Goal: Task Accomplishment & Management: Use online tool/utility

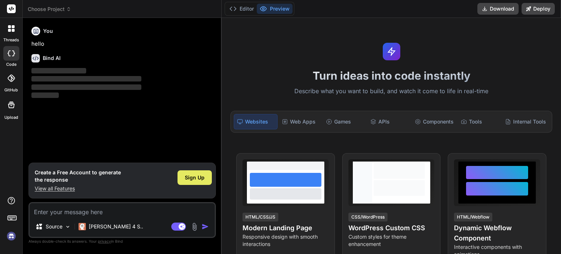
click at [202, 179] on span "Sign Up" at bounding box center [195, 177] width 20 height 7
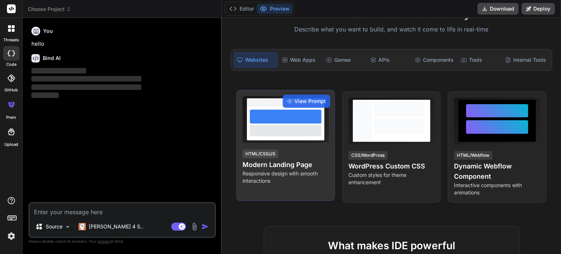
scroll to position [73, 0]
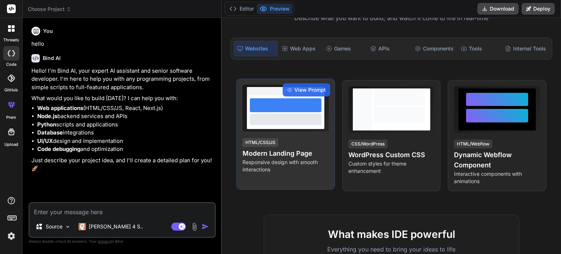
type textarea "x"
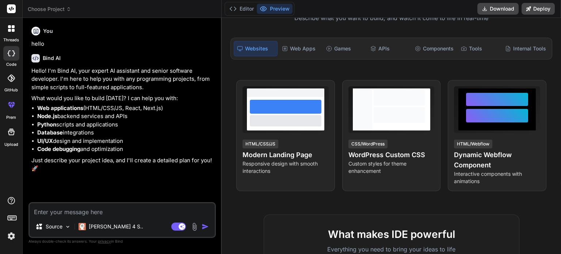
click at [15, 111] on div at bounding box center [12, 105] width 18 height 18
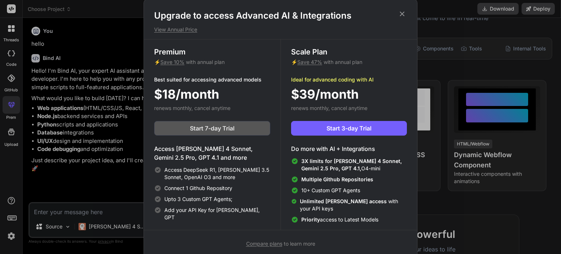
click at [223, 132] on button "Start 7-day Trial" at bounding box center [212, 128] width 116 height 15
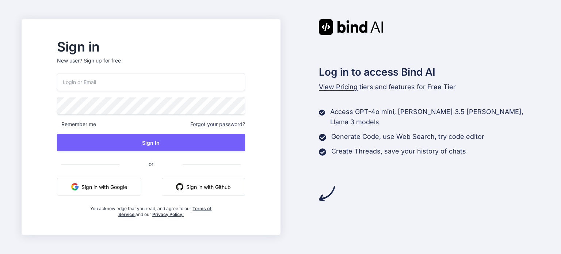
click at [114, 189] on button "Sign in with Google" at bounding box center [99, 187] width 84 height 18
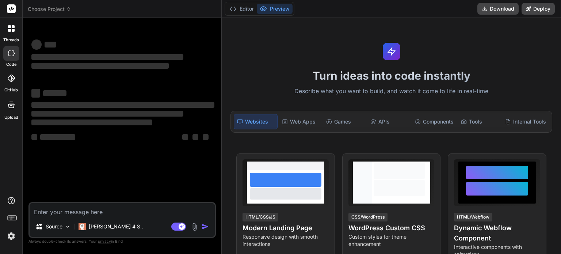
type textarea "x"
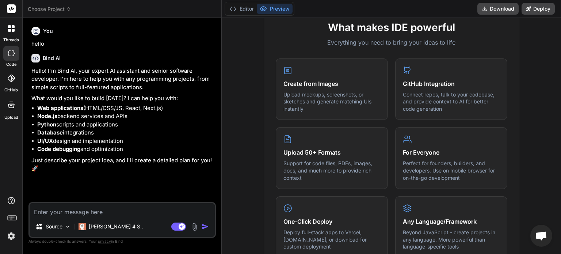
scroll to position [292, 0]
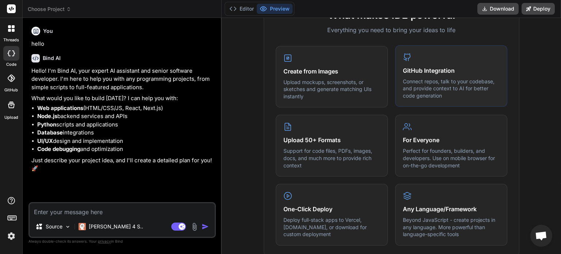
click at [431, 78] on p "Connect repos, talk to your codebase, and provide context to AI for better code…" at bounding box center [451, 89] width 97 height 22
click at [11, 85] on div at bounding box center [11, 78] width 16 height 16
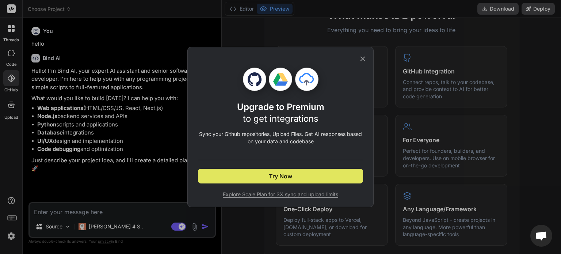
click at [261, 183] on button "Try Now" at bounding box center [280, 176] width 165 height 15
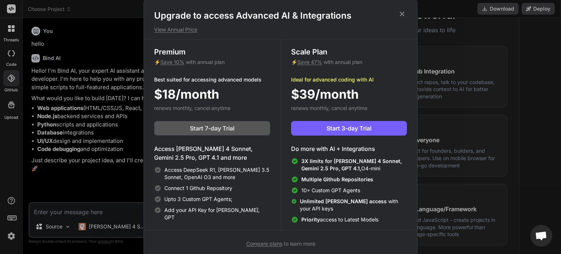
click at [209, 131] on span "Start 7-day Trial" at bounding box center [212, 128] width 45 height 9
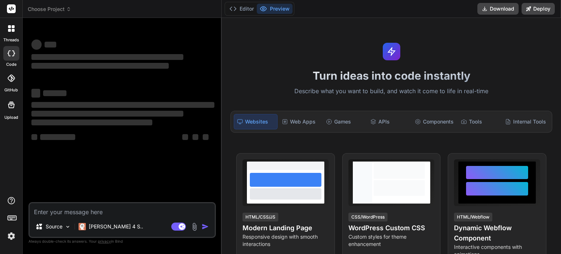
type textarea "x"
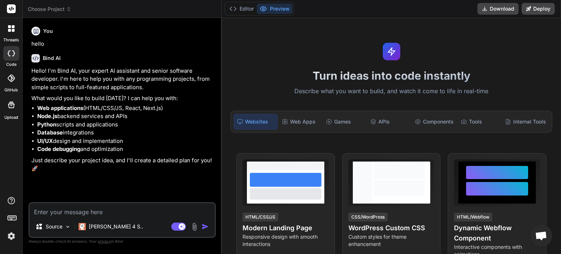
click at [12, 82] on div at bounding box center [11, 78] width 16 height 16
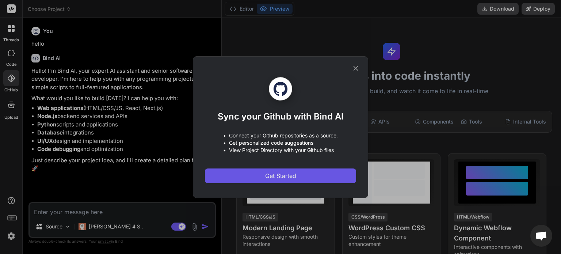
click at [277, 171] on span "Get Started" at bounding box center [280, 175] width 31 height 9
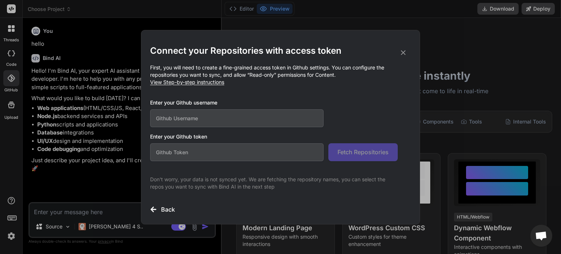
click at [266, 117] on input "text" at bounding box center [237, 118] width 174 height 18
click at [254, 119] on input "text" at bounding box center [237, 118] width 174 height 18
type input "anfgar"
click at [210, 153] on input "text" at bounding box center [237, 152] width 174 height 18
click at [247, 151] on input "text" at bounding box center [237, 152] width 174 height 18
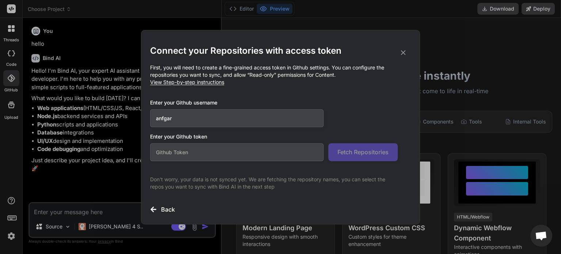
paste input "git@github.com:anfgar/ailanding.git"
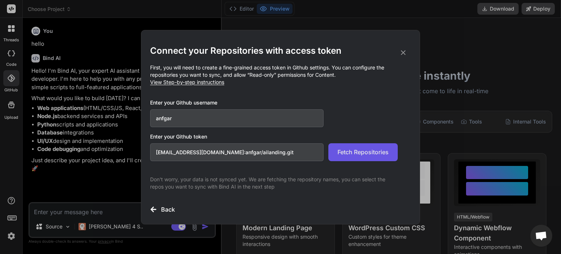
type input "git@github.com:anfgar/ailanding.git"
click at [352, 154] on span "Fetch Repositories" at bounding box center [363, 152] width 51 height 9
click at [203, 84] on span "View Step-by-step instructions" at bounding box center [187, 82] width 74 height 6
drag, startPoint x: 268, startPoint y: 150, endPoint x: 136, endPoint y: 145, distance: 132.0
click at [136, 145] on div "Connect your Repositories with access token First, you will need to create a fi…" at bounding box center [280, 127] width 561 height 254
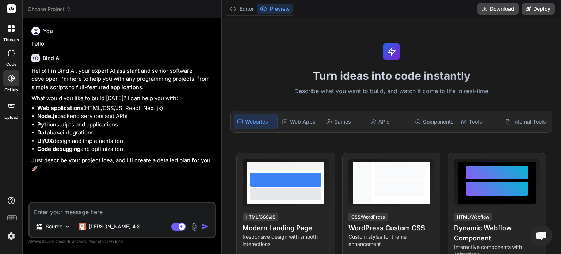
click at [16, 81] on div at bounding box center [11, 78] width 16 height 16
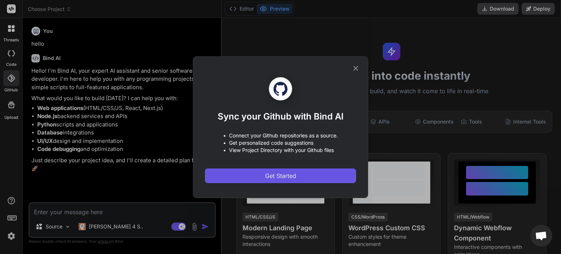
click at [271, 174] on span "Get Started" at bounding box center [280, 175] width 31 height 9
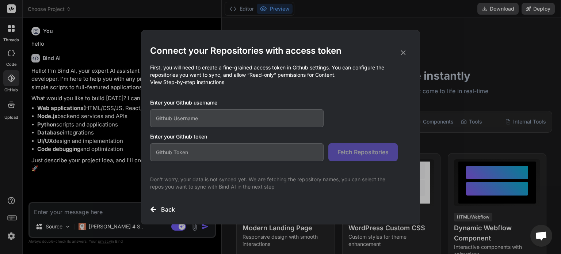
click at [272, 144] on input "text" at bounding box center [237, 152] width 174 height 18
paste input "github_pat_11AAJK2VA0SwdojhoH3F7h_wIvQnBLa2omwBOMkxWzQWOZMEuBakjcbVOHFrWyq0bJT6…"
type input "github_pat_11AAJK2VA0SwdojhoH3F7h_wIvQnBLa2omwBOMkxWzQWOZMEuBakjcbVOHFrWyq0bJT6…"
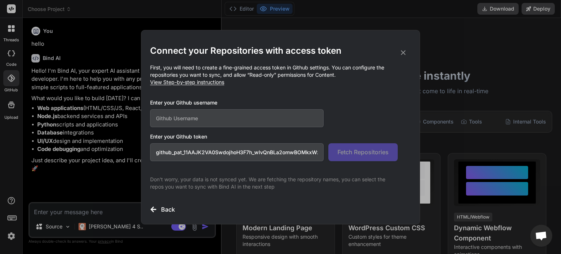
click at [253, 129] on div "Enter your Github username Enter your Github token github_pat_11AAJK2VA0Swdojho…" at bounding box center [280, 130] width 261 height 62
click at [254, 118] on input "text" at bounding box center [237, 118] width 174 height 18
type input "anfgar"
click at [351, 151] on span "Fetch Repositories" at bounding box center [363, 152] width 51 height 9
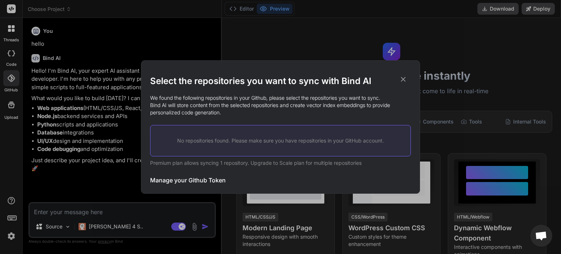
click at [278, 179] on div "Manage your Github Token Initiate Sync" at bounding box center [280, 180] width 261 height 18
click at [199, 150] on div "No repositories found. Please make sure you have repositories in your GitHub ac…" at bounding box center [280, 140] width 261 height 31
click at [405, 81] on icon at bounding box center [403, 79] width 5 height 5
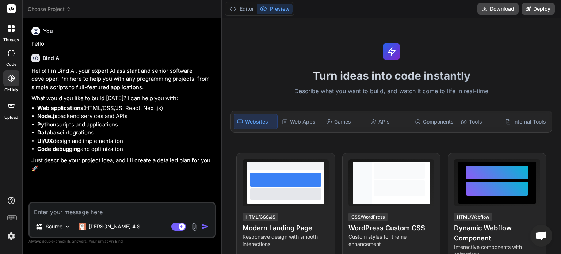
click at [14, 81] on icon at bounding box center [11, 78] width 7 height 7
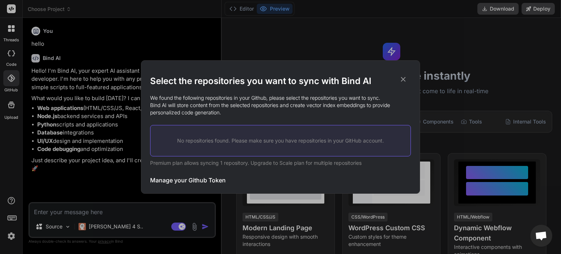
click at [229, 145] on div "No repositories found. Please make sure you have repositories in your GitHub ac…" at bounding box center [280, 140] width 261 height 31
click at [186, 184] on h3 "Manage your Github Token" at bounding box center [188, 180] width 76 height 9
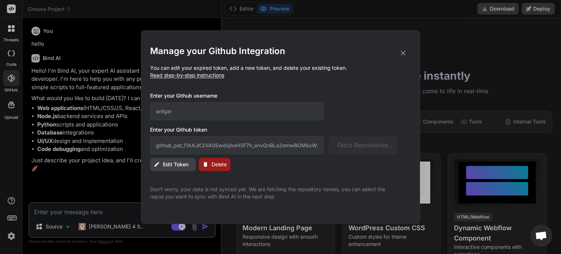
click at [403, 54] on icon at bounding box center [403, 53] width 8 height 8
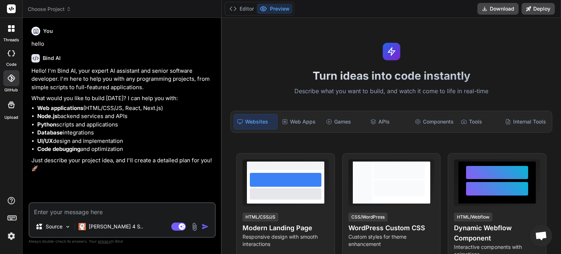
click at [15, 80] on div at bounding box center [11, 78] width 16 height 16
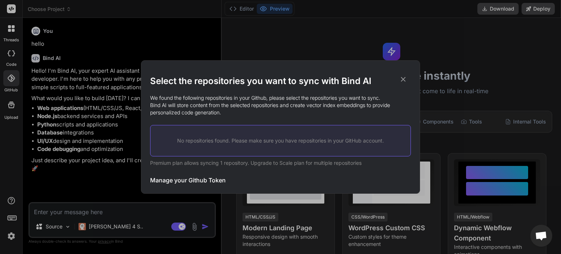
click at [224, 145] on div "No repositories found. Please make sure you have repositories in your GitHub ac…" at bounding box center [280, 140] width 261 height 31
click at [191, 181] on h3 "Manage your Github Token" at bounding box center [188, 180] width 76 height 9
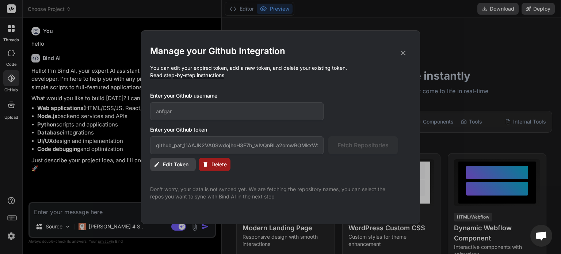
click at [217, 164] on span "Delete" at bounding box center [219, 164] width 15 height 7
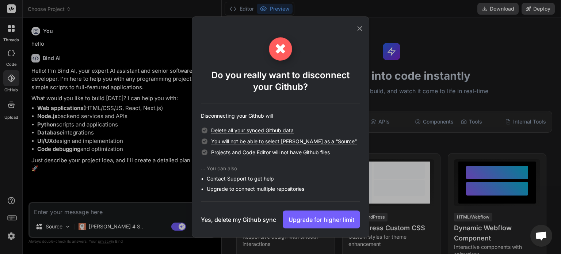
click at [219, 220] on h3 "Yes, delete my Github sync" at bounding box center [238, 219] width 75 height 9
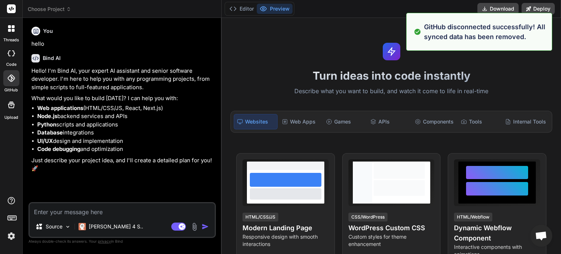
click at [10, 76] on icon at bounding box center [10, 78] width 7 height 7
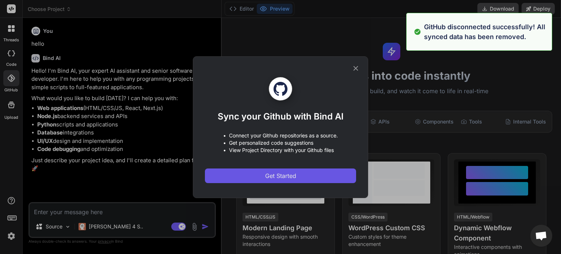
click at [282, 175] on span "Get Started" at bounding box center [280, 175] width 31 height 9
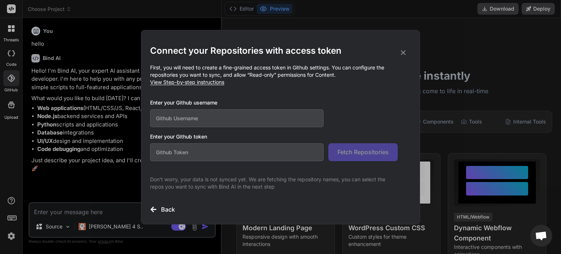
click at [208, 118] on input "text" at bounding box center [237, 118] width 174 height 18
type input "anfgar"
paste input "github_pat_11AAJK2VA0SwdojhoH3F7h_wIvQnBLa2omwBOMkxWzQWOZMEuBakjcbVOHFrWyq0bJT6…"
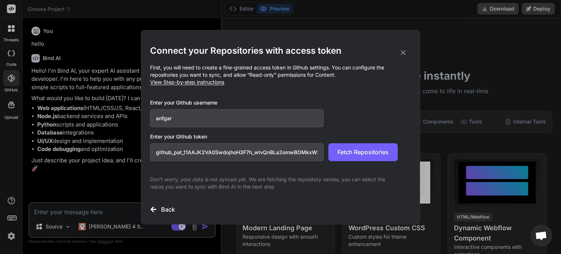
scroll to position [0, 135]
type input "github_pat_11AAJK2VA0SwdojhoH3F7h_wIvQnBLa2omwBOMkxWzQWOZMEuBakjcbVOHFrWyq0bJT6…"
click at [350, 150] on span "Fetch Repositories" at bounding box center [363, 152] width 51 height 9
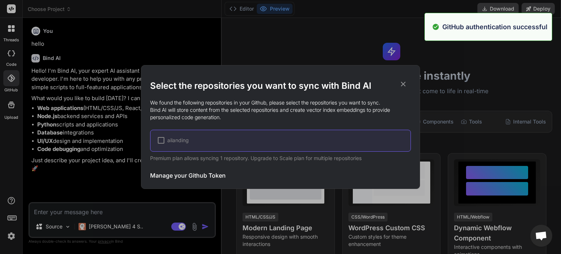
click at [161, 141] on div at bounding box center [161, 140] width 7 height 7
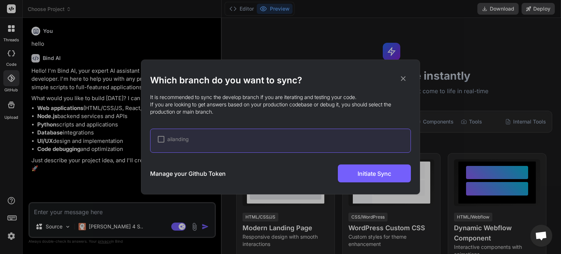
click at [158, 139] on div at bounding box center [161, 139] width 7 height 7
click at [405, 78] on icon at bounding box center [403, 79] width 8 height 8
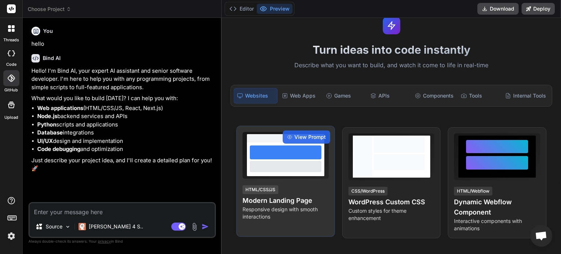
scroll to position [37, 0]
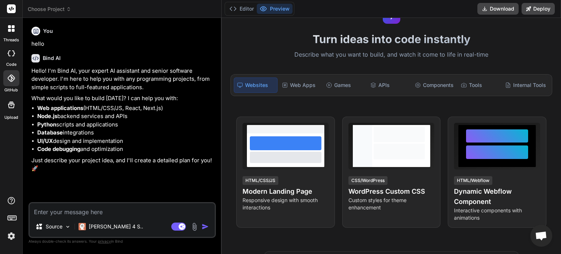
click at [8, 81] on icon at bounding box center [11, 78] width 7 height 7
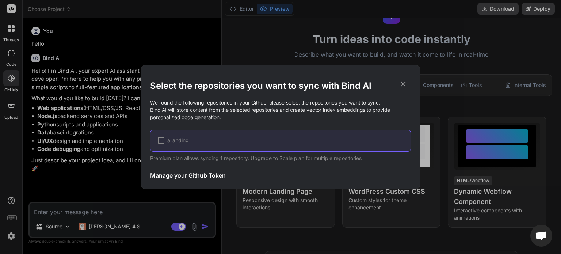
click at [200, 141] on div "ailanding" at bounding box center [284, 140] width 253 height 7
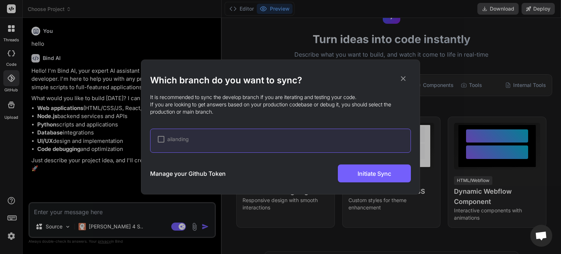
click at [162, 139] on div at bounding box center [161, 139] width 7 height 7
click at [179, 174] on h3 "Manage your Github Token" at bounding box center [188, 173] width 76 height 9
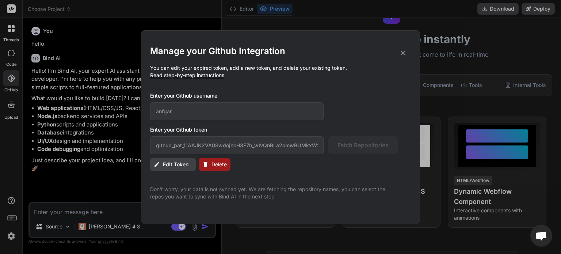
click at [166, 167] on span "Edit Token" at bounding box center [176, 164] width 26 height 7
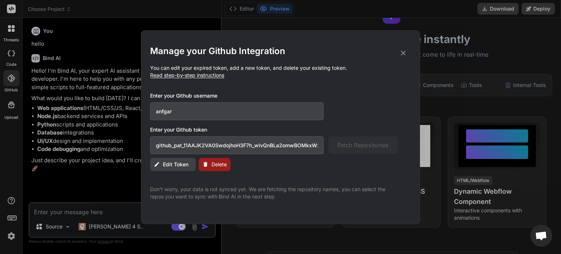
click at [166, 167] on span "Edit Token" at bounding box center [176, 164] width 26 height 7
click at [407, 50] on icon at bounding box center [403, 53] width 8 height 8
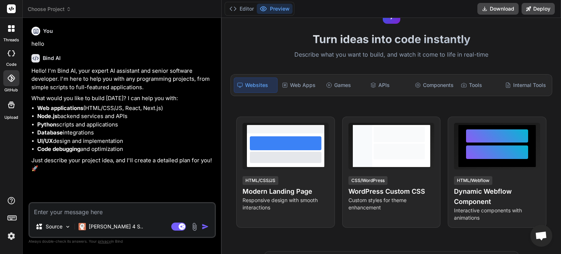
click at [12, 84] on div at bounding box center [11, 78] width 16 height 16
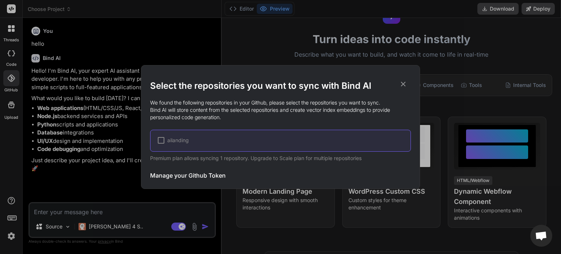
click at [228, 143] on div "ailanding" at bounding box center [284, 140] width 253 height 7
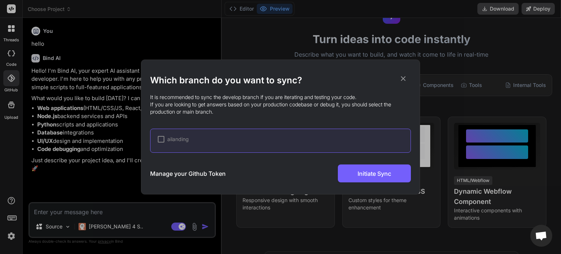
click at [159, 136] on div at bounding box center [161, 139] width 7 height 7
click at [191, 171] on h3 "Manage your Github Token" at bounding box center [188, 173] width 76 height 9
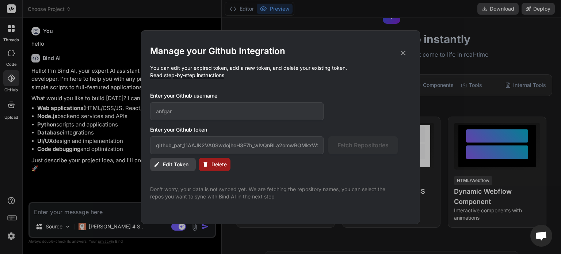
click at [175, 162] on span "Edit Token" at bounding box center [176, 164] width 26 height 7
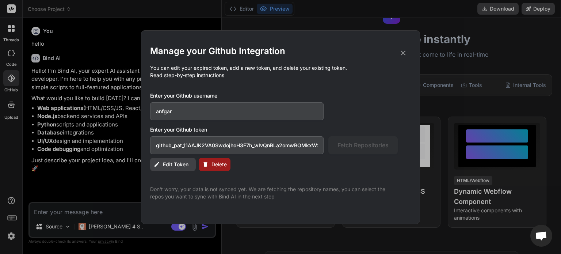
click at [177, 149] on input "github_pat_11AAJK2VA0SwdojhoH3F7h_wIvQnBLa2omwBOMkxWzQWOZMEuBakjcbVOHFrWyq0bJT6…" at bounding box center [237, 145] width 174 height 18
click at [212, 171] on div "Manage your Github Integration You can edit your expired token, add a new token…" at bounding box center [280, 122] width 261 height 155
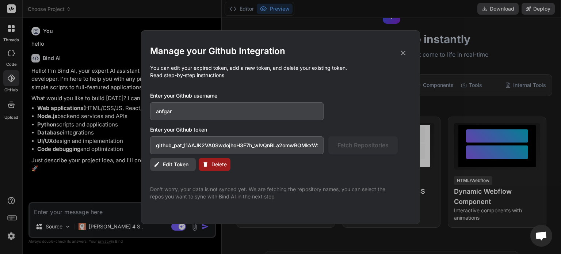
click at [213, 167] on span "Delete" at bounding box center [219, 164] width 15 height 7
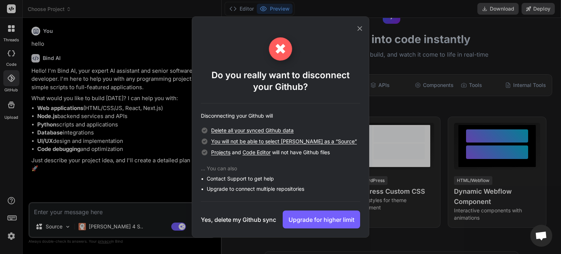
click at [239, 221] on h3 "Yes, delete my Github sync" at bounding box center [238, 219] width 75 height 9
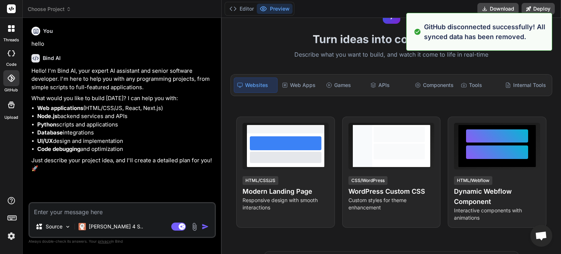
click at [13, 78] on icon at bounding box center [10, 78] width 7 height 7
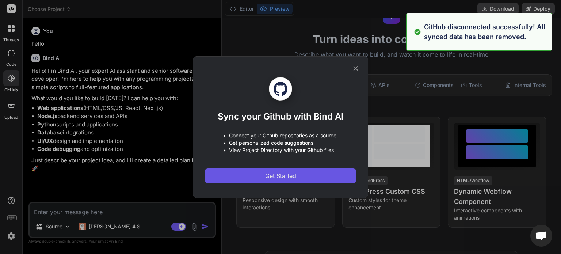
click at [308, 181] on button "Get Started" at bounding box center [280, 175] width 151 height 15
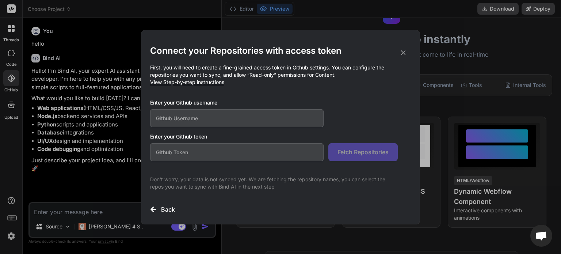
click at [223, 114] on input "text" at bounding box center [237, 118] width 174 height 18
type input "anfgar"
paste input "github_pat_11AAJK2VA0SwdojhoH3F7h_wIvQnBLa2omwBOMkxWzQWOZMEuBakjcbVOHFrWyq0bJT6…"
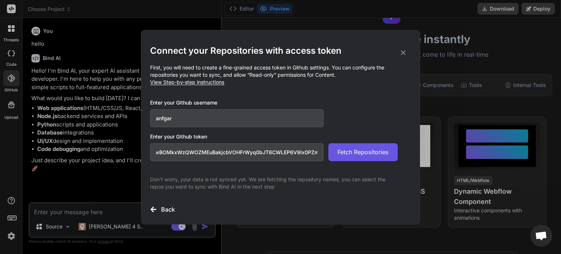
type input "github_pat_11AAJK2VA0SwdojhoH3F7h_wIvQnBLa2omwBOMkxWzQWOZMEuBakjcbVOHFrWyq0bJT6…"
click at [355, 156] on span "Fetch Repositories" at bounding box center [363, 152] width 51 height 9
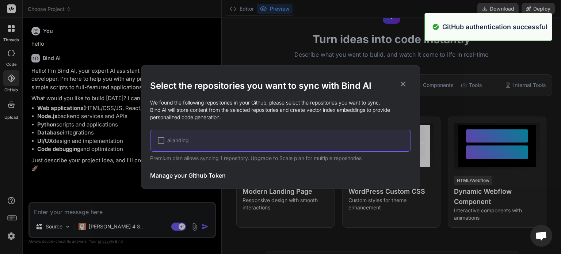
click at [162, 141] on div at bounding box center [161, 140] width 7 height 7
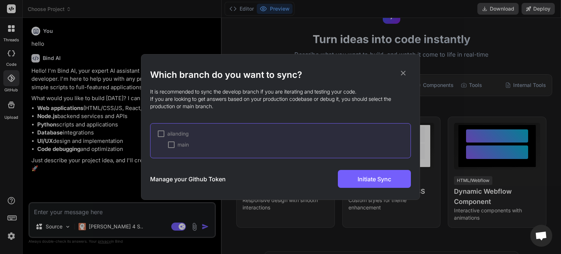
click at [171, 146] on div at bounding box center [171, 144] width 7 height 7
click at [358, 179] on span "Initiate Sync" at bounding box center [375, 179] width 34 height 9
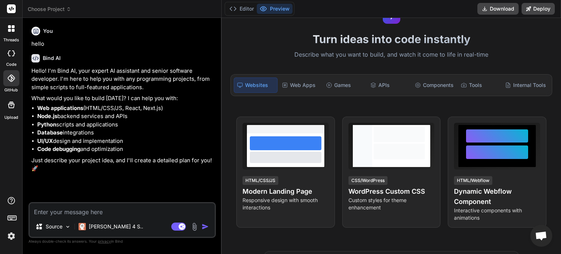
click at [12, 26] on icon at bounding box center [13, 26] width 3 height 3
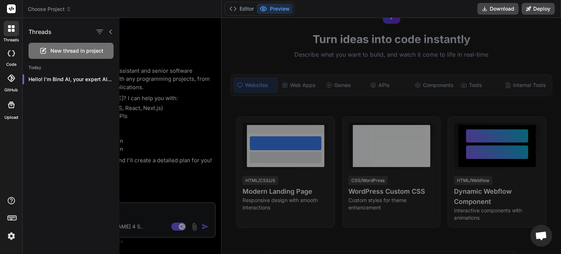
click at [12, 26] on icon at bounding box center [13, 26] width 3 height 3
click at [163, 99] on div at bounding box center [351, 136] width 464 height 236
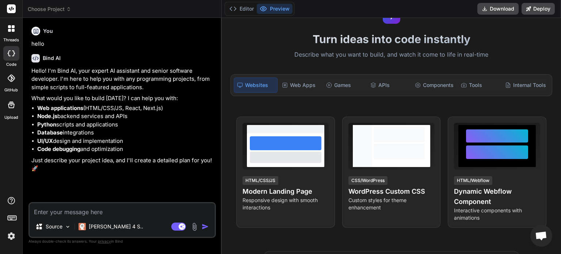
click at [11, 238] on img at bounding box center [11, 236] width 12 height 12
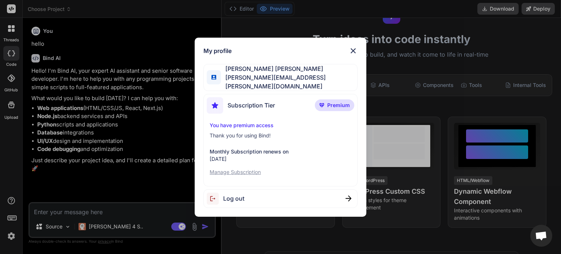
click at [352, 55] on img at bounding box center [353, 50] width 9 height 9
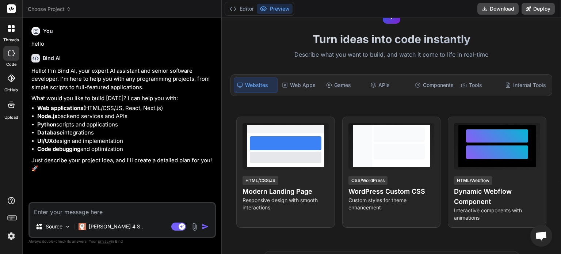
click at [13, 10] on rect at bounding box center [11, 8] width 9 height 9
click at [54, 9] on span "Choose Project" at bounding box center [49, 8] width 43 height 7
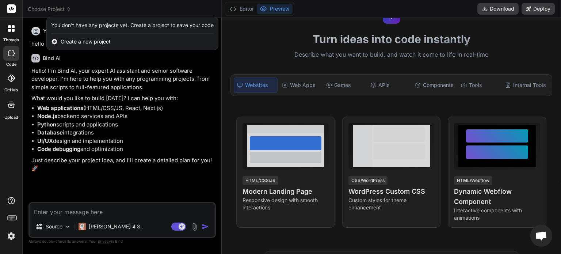
click at [98, 42] on span "Create a new project" at bounding box center [86, 41] width 50 height 7
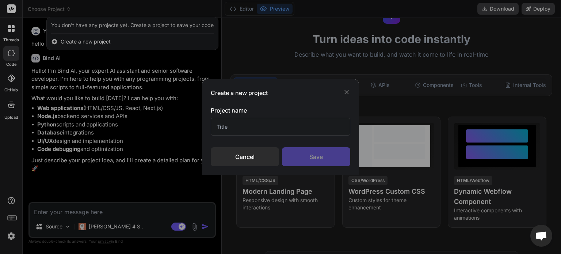
click at [246, 127] on input "text" at bounding box center [281, 127] width 140 height 18
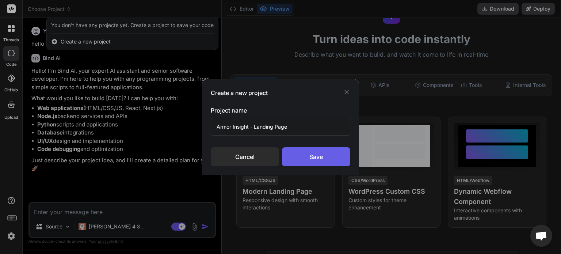
type input "Armor Insight - Landing Page"
click at [322, 162] on div "Save" at bounding box center [316, 156] width 68 height 19
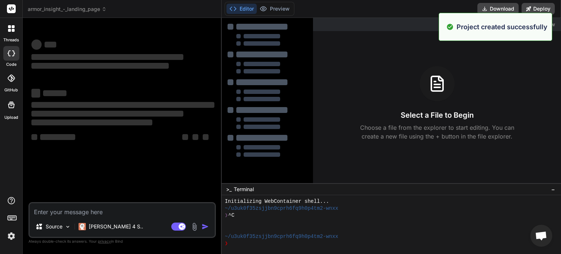
scroll to position [7, 0]
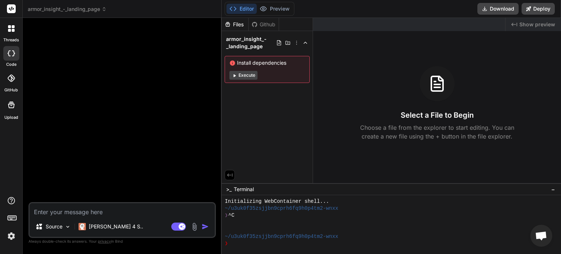
click at [252, 62] on span "Install dependencies" at bounding box center [267, 62] width 76 height 7
click at [244, 72] on button "Execute" at bounding box center [243, 75] width 28 height 9
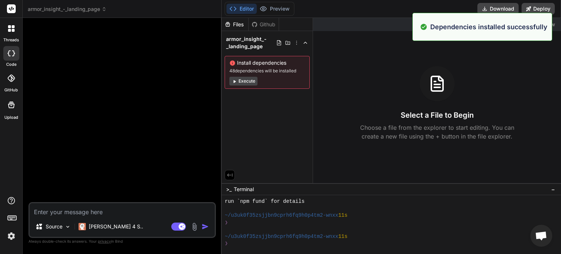
scroll to position [113, 0]
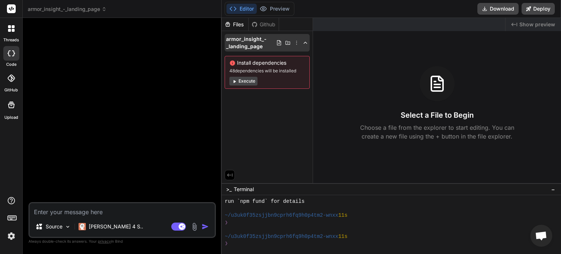
click at [297, 43] on icon at bounding box center [297, 43] width 6 height 6
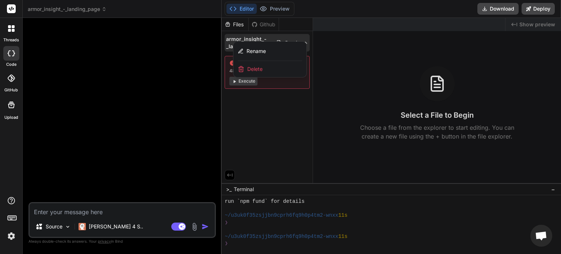
click at [280, 125] on div at bounding box center [391, 136] width 339 height 236
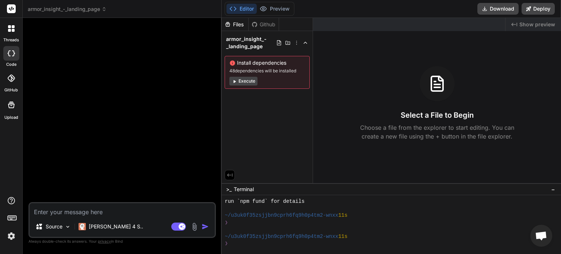
click at [15, 30] on div at bounding box center [11, 28] width 15 height 15
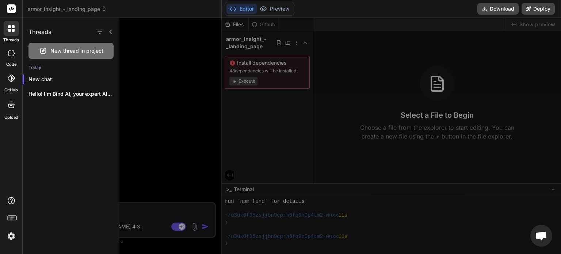
click at [15, 12] on rect at bounding box center [11, 8] width 9 height 9
click at [56, 80] on p "New chat" at bounding box center [74, 79] width 91 height 7
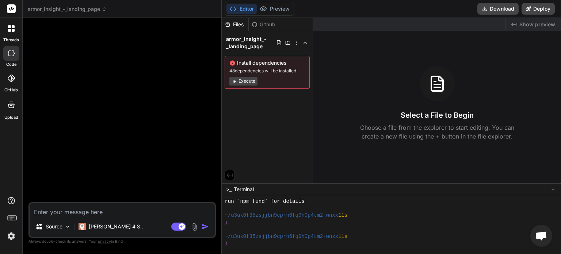
click at [270, 21] on div "Github" at bounding box center [264, 24] width 30 height 7
click at [266, 26] on div "Github" at bounding box center [264, 24] width 30 height 7
click at [298, 44] on icon at bounding box center [297, 43] width 6 height 6
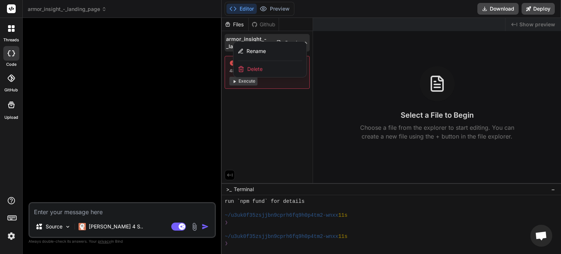
click at [251, 121] on div at bounding box center [391, 136] width 339 height 236
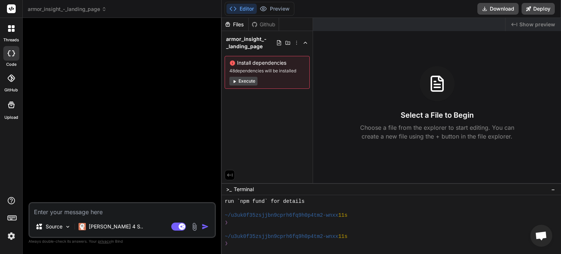
click at [16, 87] on label "GitHub" at bounding box center [11, 90] width 14 height 6
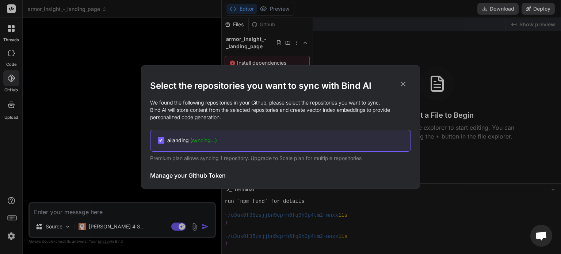
click at [406, 82] on icon at bounding box center [403, 84] width 8 height 8
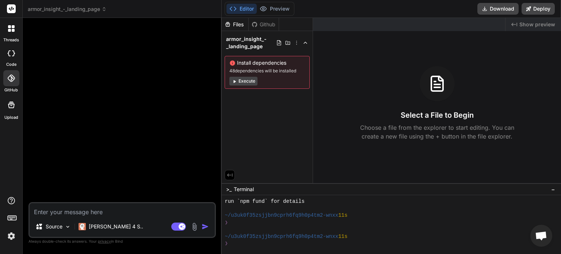
click at [15, 103] on icon at bounding box center [11, 104] width 9 height 9
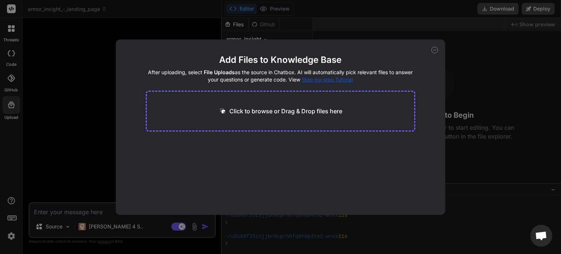
click at [83, 69] on div "Add Files to Knowledge Base After uploading, select File Uploads as the source …" at bounding box center [280, 127] width 561 height 254
type textarea "x"
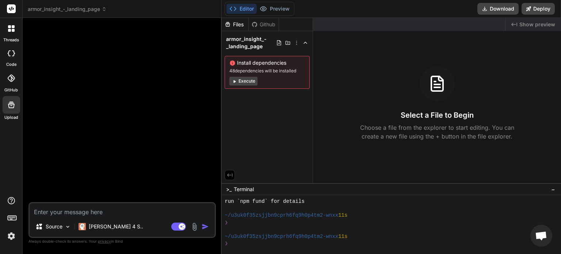
click at [11, 29] on icon at bounding box center [11, 28] width 7 height 7
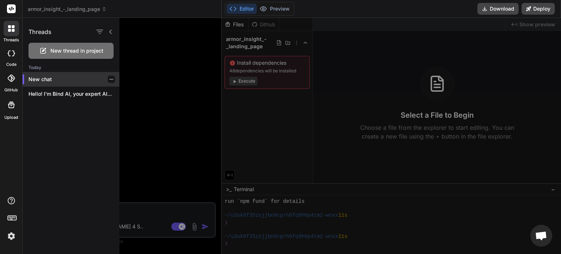
click at [58, 82] on p "New chat" at bounding box center [74, 79] width 91 height 7
